Goal: Find specific page/section: Find specific page/section

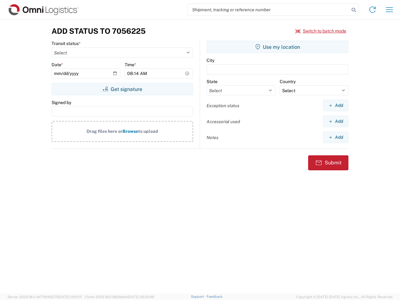
click at [268, 10] on input "search" at bounding box center [269, 10] width 162 height 12
click at [354, 10] on icon at bounding box center [353, 10] width 9 height 9
click at [373, 10] on icon at bounding box center [373, 10] width 10 height 10
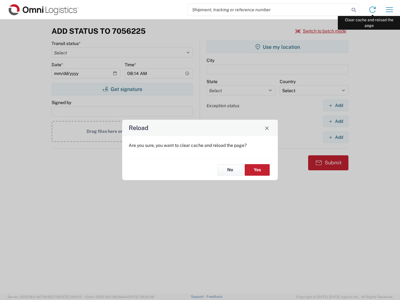
click at [389, 10] on div "Reload Are you sure, you want to clear cache and reload the page? No Yes" at bounding box center [200, 150] width 400 height 300
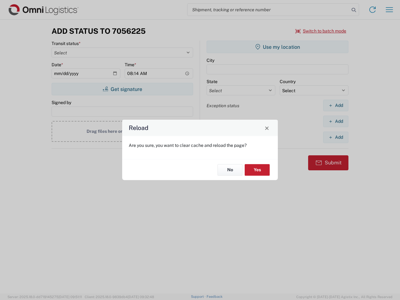
click at [321, 31] on div "Reload Are you sure, you want to clear cache and reload the page? No Yes" at bounding box center [200, 150] width 400 height 300
click at [122, 89] on div "Reload Are you sure, you want to clear cache and reload the page? No Yes" at bounding box center [200, 150] width 400 height 300
click at [278, 47] on div "Reload Are you sure, you want to clear cache and reload the page? No Yes" at bounding box center [200, 150] width 400 height 300
click at [336, 105] on div "Reload Are you sure, you want to clear cache and reload the page? No Yes" at bounding box center [200, 150] width 400 height 300
click at [336, 121] on div "Reload Are you sure, you want to clear cache and reload the page? No Yes" at bounding box center [200, 150] width 400 height 300
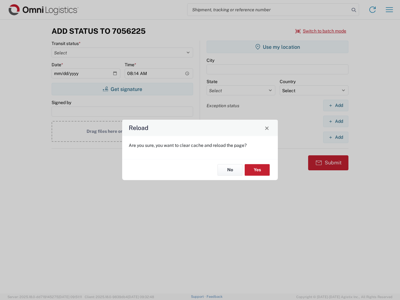
click at [336, 137] on div "Reload Are you sure, you want to clear cache and reload the page? No Yes" at bounding box center [200, 150] width 400 height 300
